Goal: Task Accomplishment & Management: Manage account settings

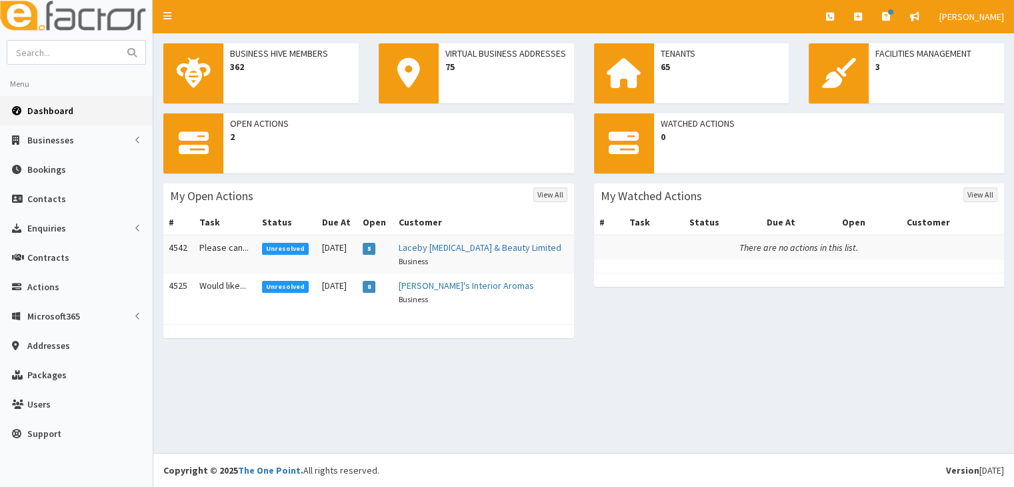
click at [291, 286] on span "Unresolved" at bounding box center [285, 287] width 47 height 12
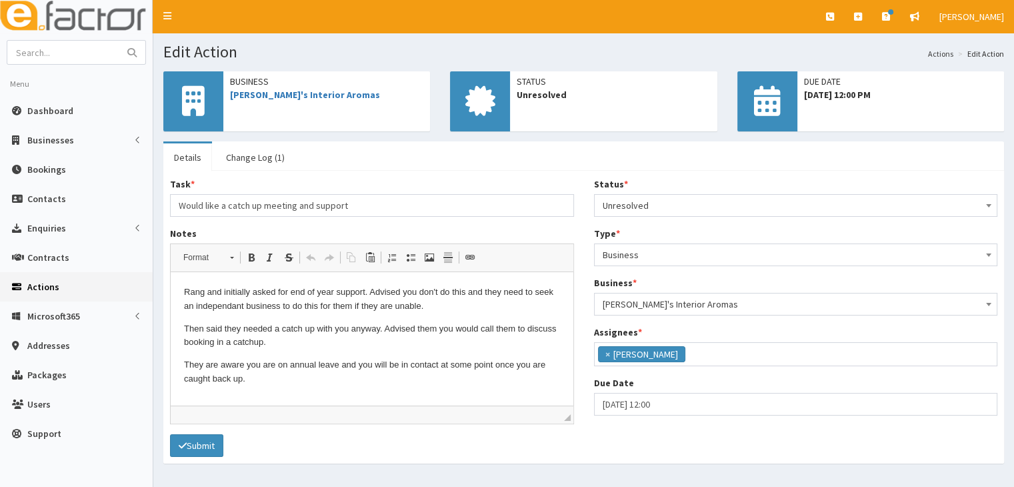
scroll to position [33, 0]
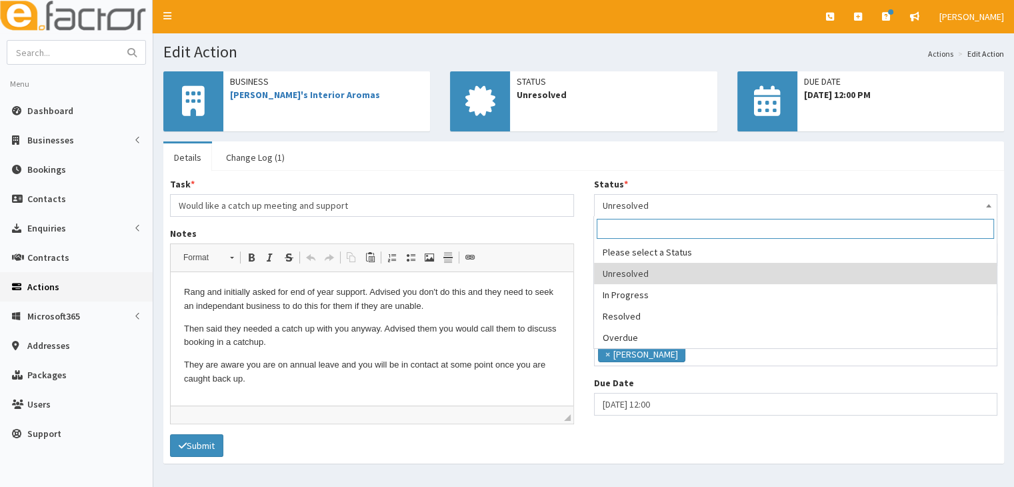
click at [992, 200] on span at bounding box center [988, 204] width 13 height 19
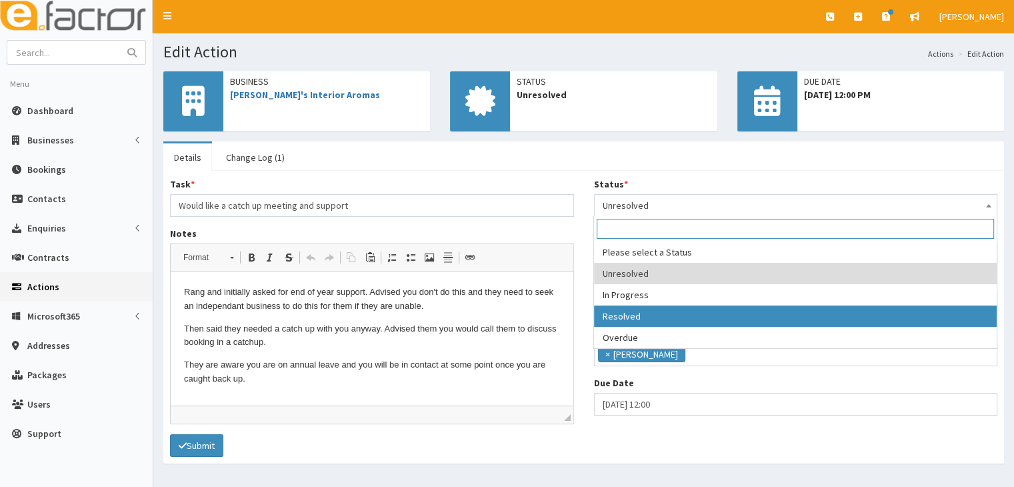
select select "3"
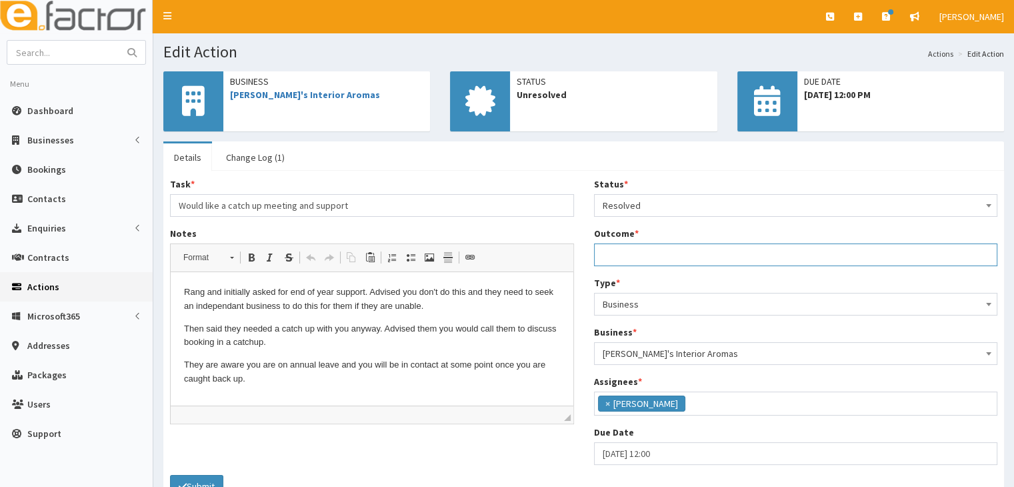
click at [619, 253] on input "Outcome *" at bounding box center [796, 254] width 404 height 23
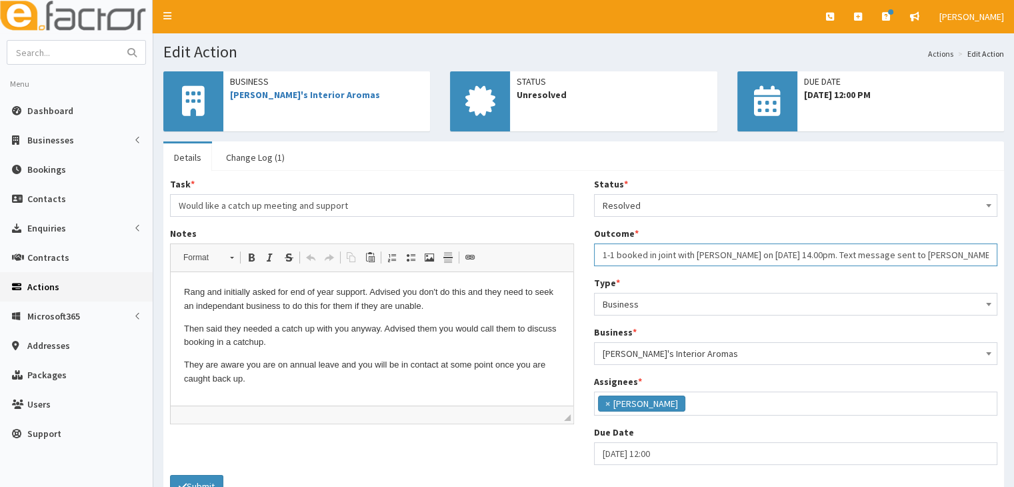
click at [913, 254] on input "1-1 booked in joint with Paul on 09/10 14.00pm. Text message sent to Ray to con…" at bounding box center [796, 254] width 404 height 23
drag, startPoint x: 908, startPoint y: 256, endPoint x: 956, endPoint y: 231, distance: 54.3
click at [956, 231] on div "Outcome * 1-1 booked in joint with Paul on 09/10 14.00pm. Text message sent to …" at bounding box center [796, 246] width 404 height 39
click at [906, 255] on input "1-1 booked in joint with Paul on 09/10 14.00pm. Text message sent to Ray to con…" at bounding box center [796, 254] width 404 height 23
click at [908, 250] on input "1-1 booked in joint with Paul on 09/10 14.00pm. Text message sent to Ray to com…" at bounding box center [796, 254] width 404 height 23
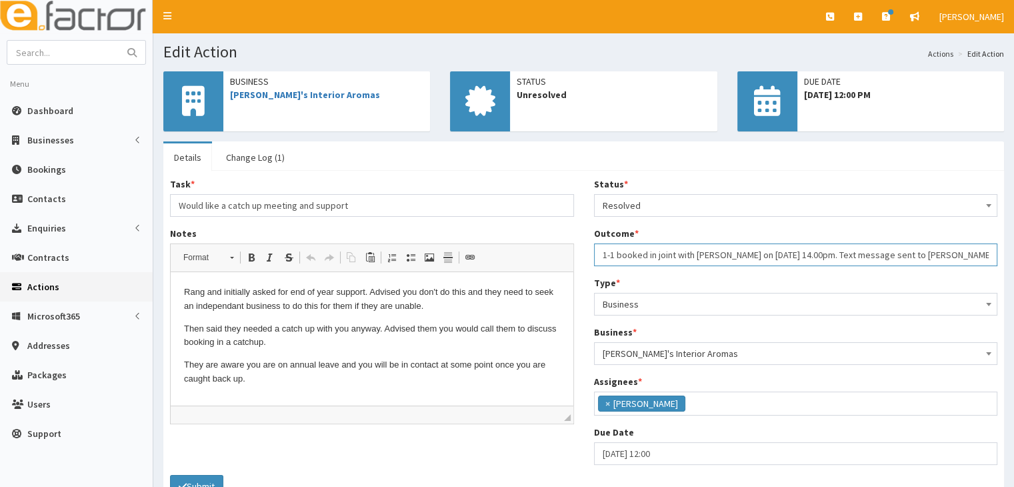
type input "1-1 booked in joint with Paul on 09/10 14.00pm. Text message sent to Ray to con…"
click at [746, 283] on div "Type * Please select a Type Business Contact Business" at bounding box center [796, 295] width 404 height 39
drag, startPoint x: 602, startPoint y: 252, endPoint x: 977, endPoint y: 250, distance: 374.8
click at [977, 250] on input "1-1 booked in joint with Paul on 09/10 14.00pm. Text message sent to Ray to con…" at bounding box center [796, 254] width 404 height 23
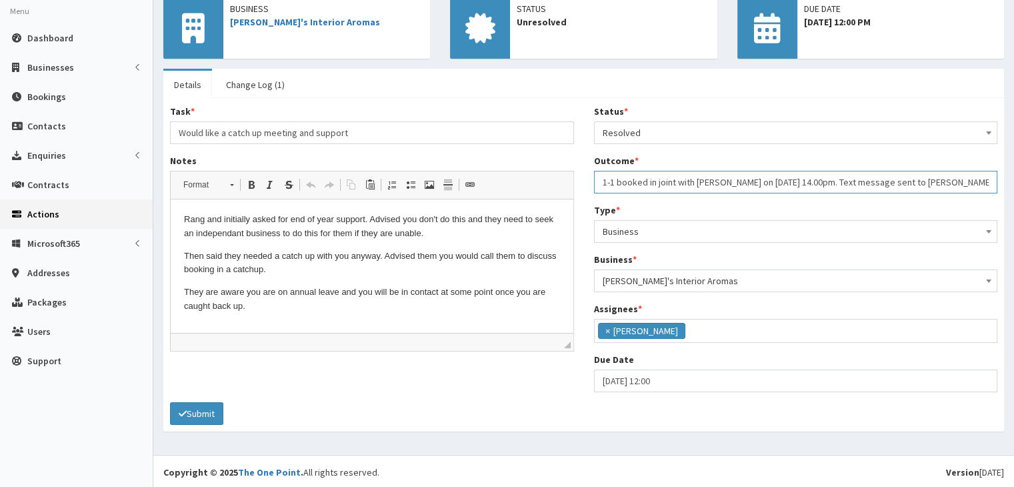
scroll to position [75, 0]
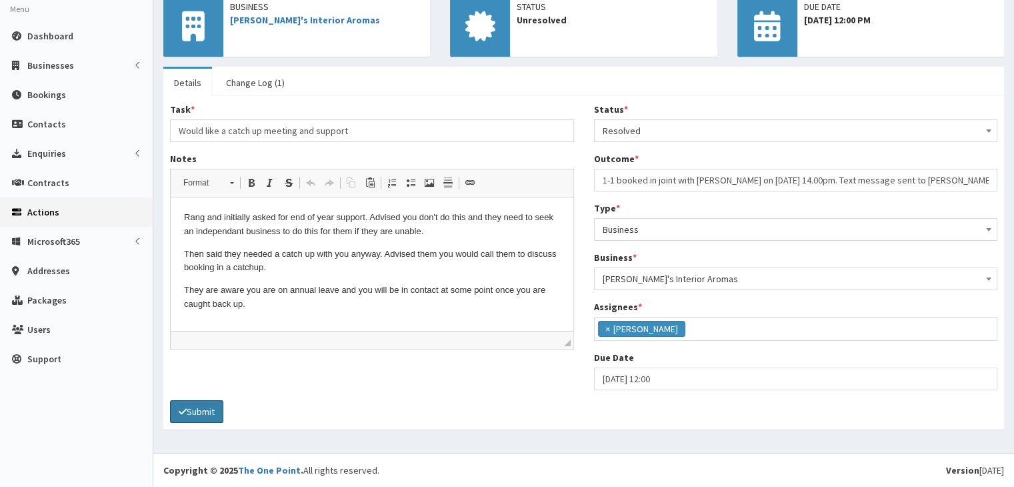
click at [209, 409] on button "Submit" at bounding box center [196, 411] width 53 height 23
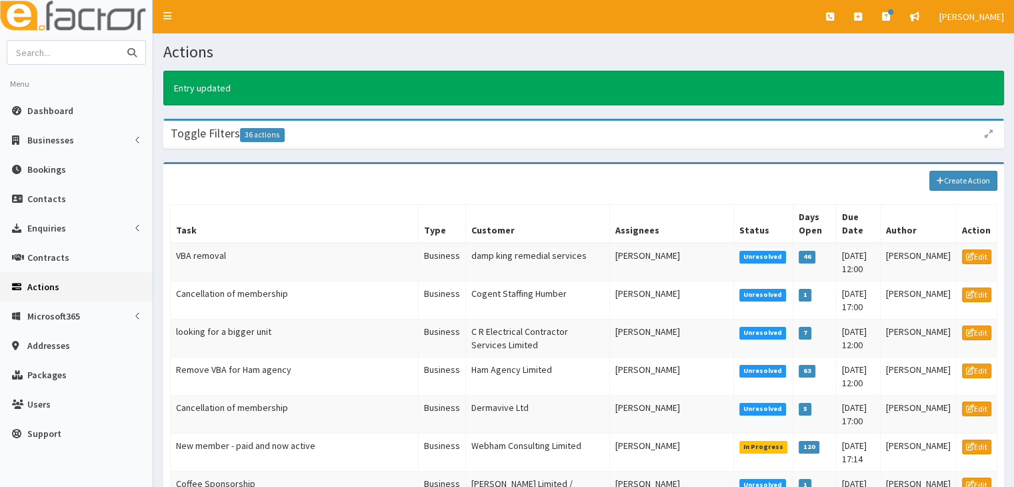
click at [37, 51] on input "text" at bounding box center [63, 52] width 112 height 23
type input "Kias"
click at [131, 53] on icon "submit" at bounding box center [131, 52] width 9 height 9
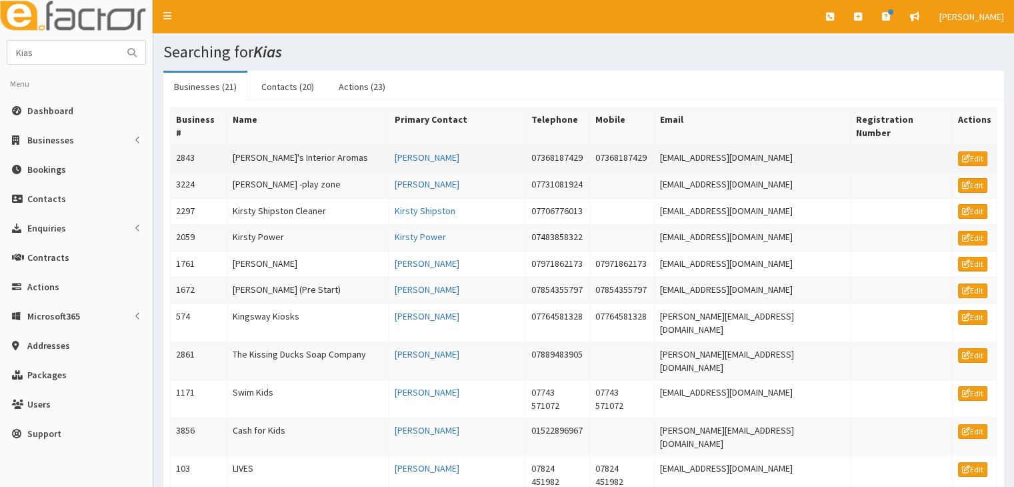
click at [267, 145] on td "Kia's Interior Aromas" at bounding box center [308, 158] width 162 height 27
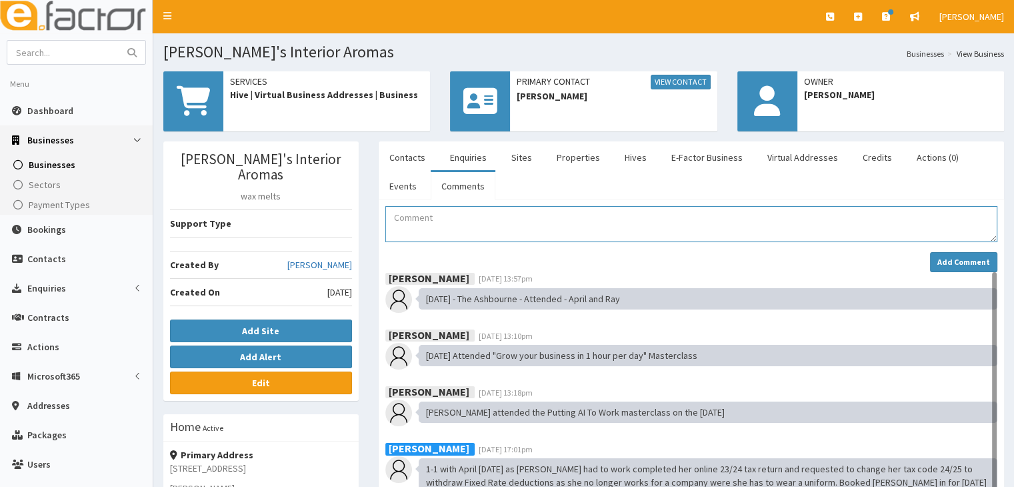
click at [393, 217] on textarea "Comment" at bounding box center [691, 224] width 612 height 36
paste textarea "1-1 booked in joint with [PERSON_NAME] on [DATE] 14.00pm. Text message sent to …"
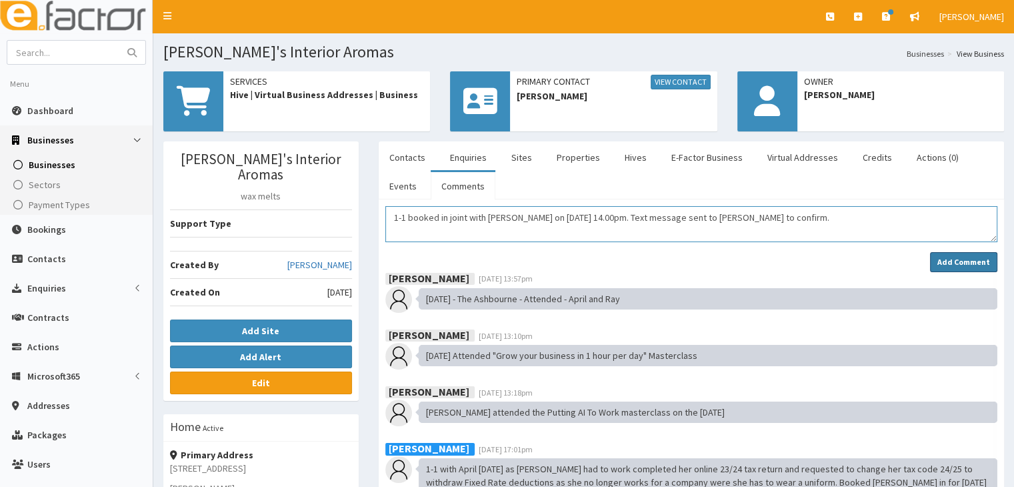
type textarea "1-1 booked in joint with [PERSON_NAME] on [DATE] 14.00pm. Text message sent to …"
click at [938, 259] on button "Add Comment" at bounding box center [963, 262] width 67 height 20
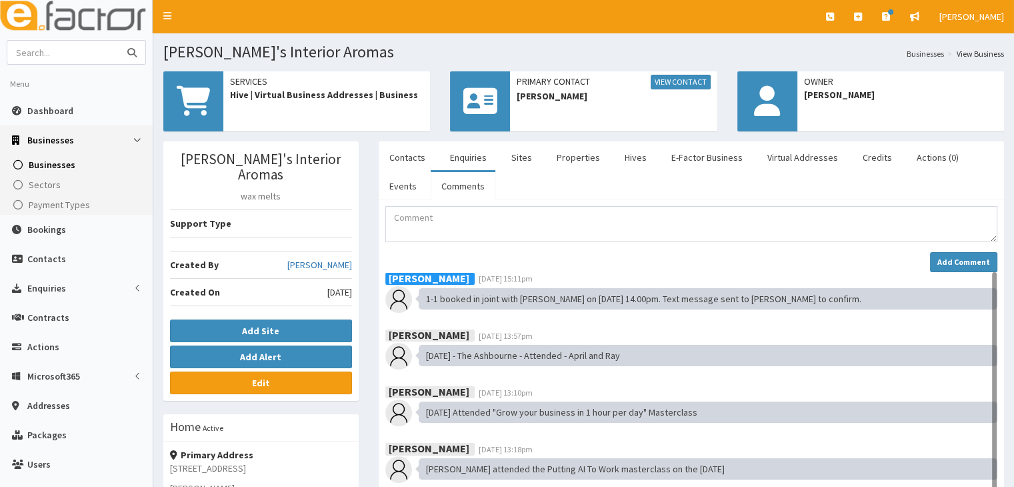
click at [47, 57] on input "text" at bounding box center [63, 52] width 112 height 23
click at [39, 109] on span "Dashboard" at bounding box center [50, 111] width 46 height 12
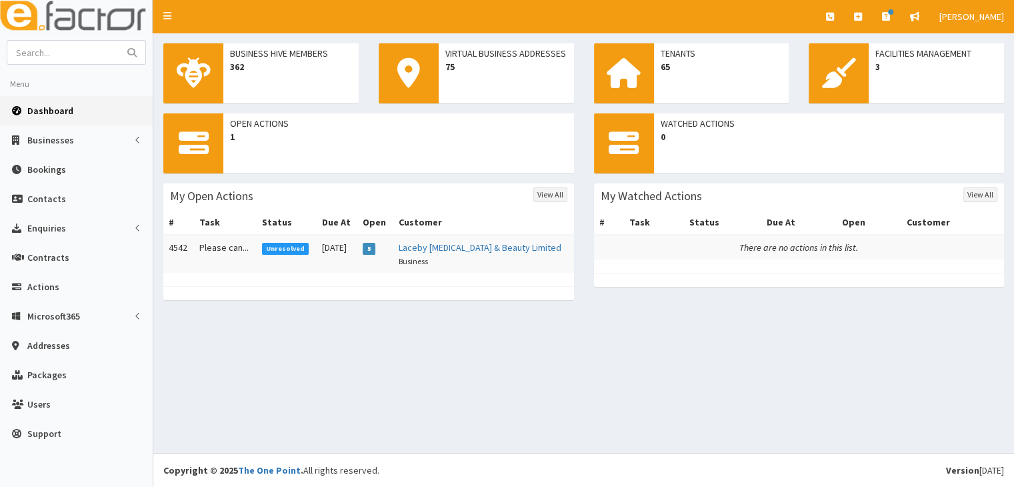
click at [291, 248] on span "Unresolved" at bounding box center [285, 249] width 47 height 12
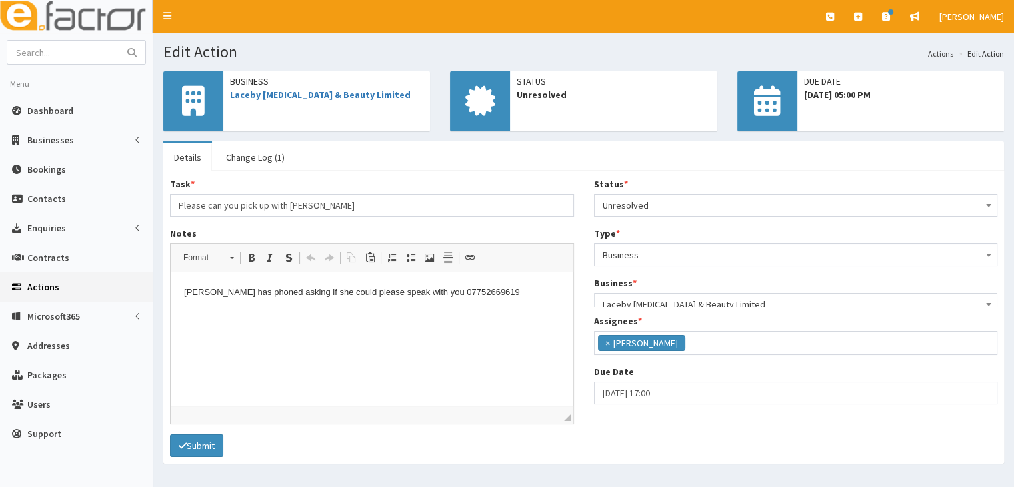
scroll to position [33, 0]
